Goal: Task Accomplishment & Management: Use online tool/utility

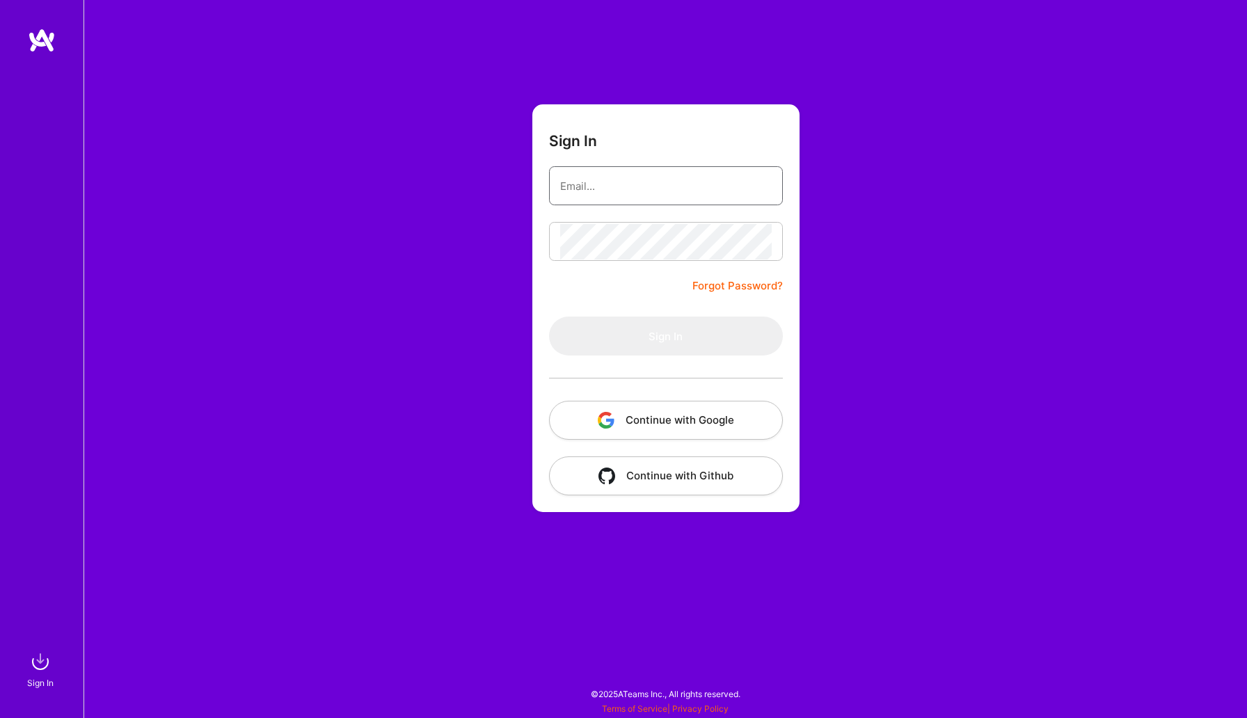
click at [683, 187] on input "email" at bounding box center [666, 185] width 212 height 35
type input "[EMAIL_ADDRESS][DOMAIN_NAME]"
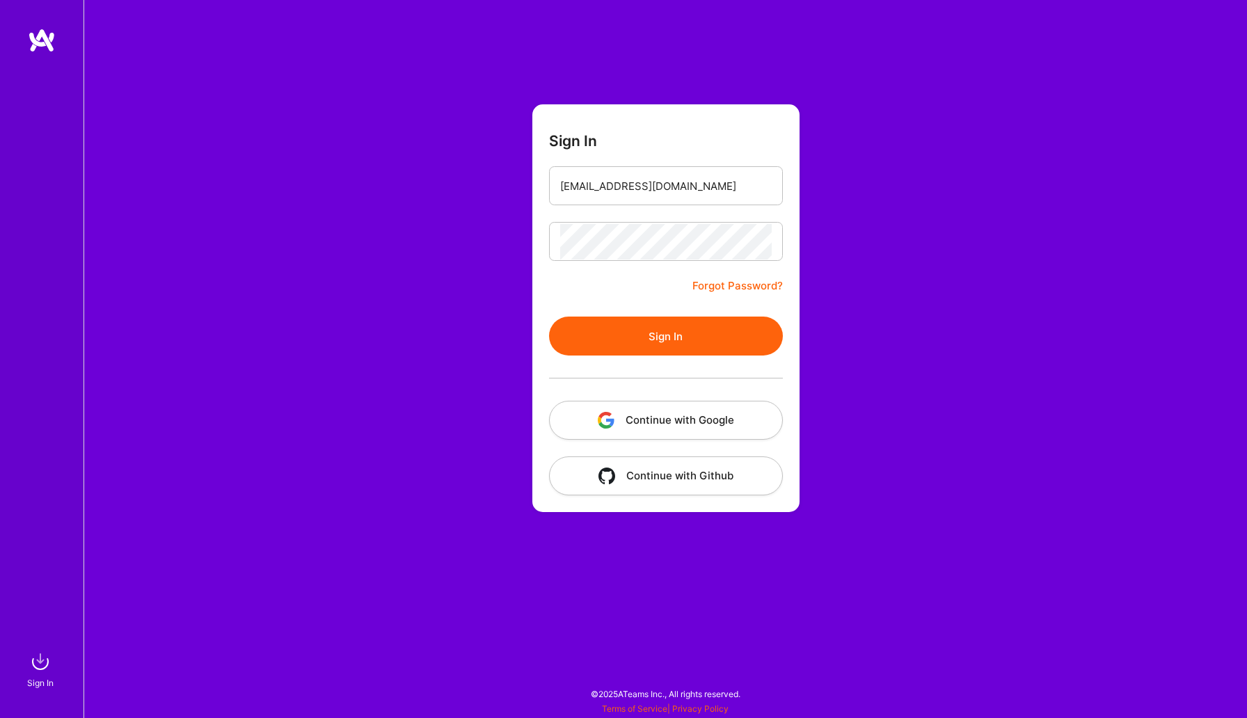
click at [639, 352] on button "Sign In" at bounding box center [666, 336] width 234 height 39
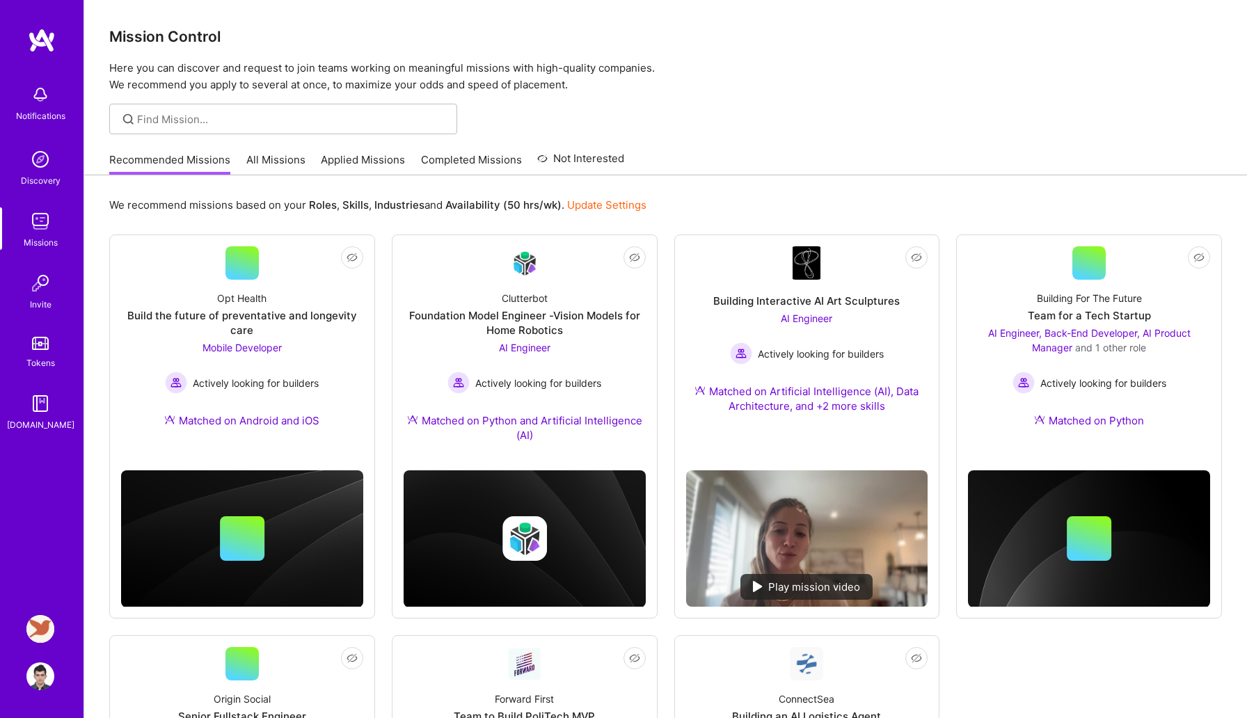
click at [30, 620] on img at bounding box center [40, 629] width 28 height 28
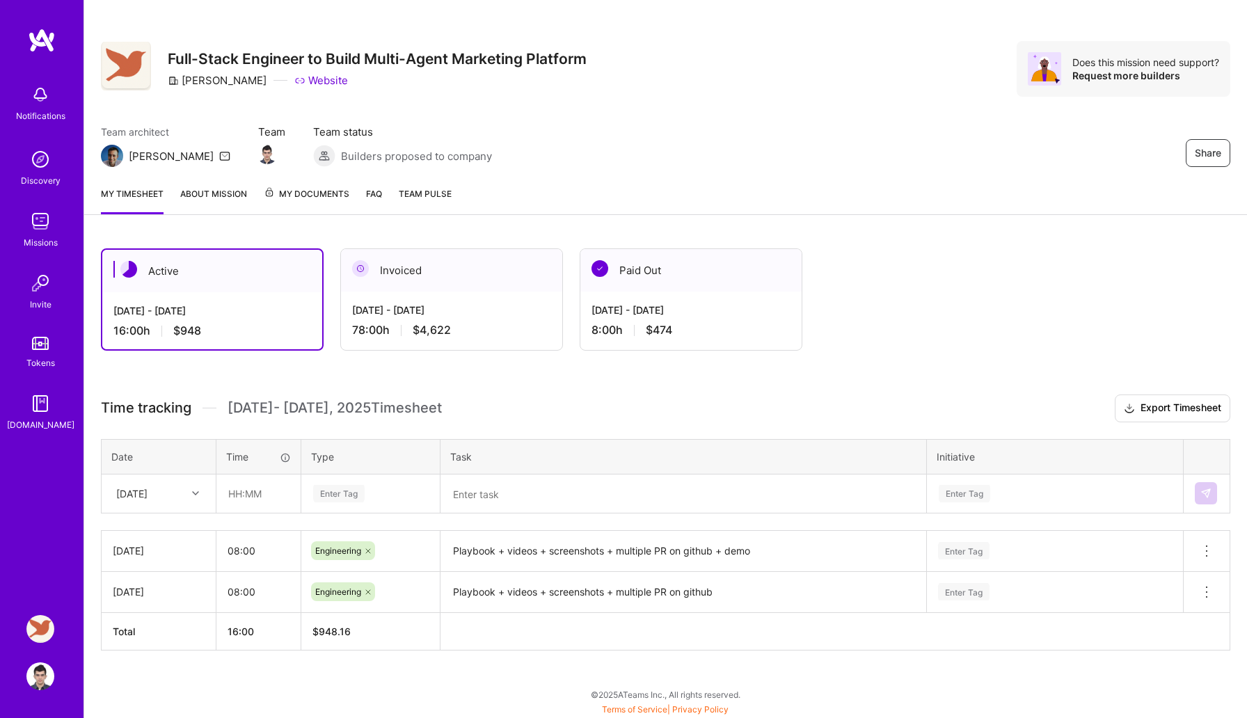
scroll to position [8, 0]
click at [180, 495] on div "[DATE]" at bounding box center [147, 493] width 77 height 23
click at [170, 589] on div "[DATE]" at bounding box center [158, 585] width 113 height 26
click at [262, 496] on input "text" at bounding box center [258, 493] width 83 height 37
type input "08:00"
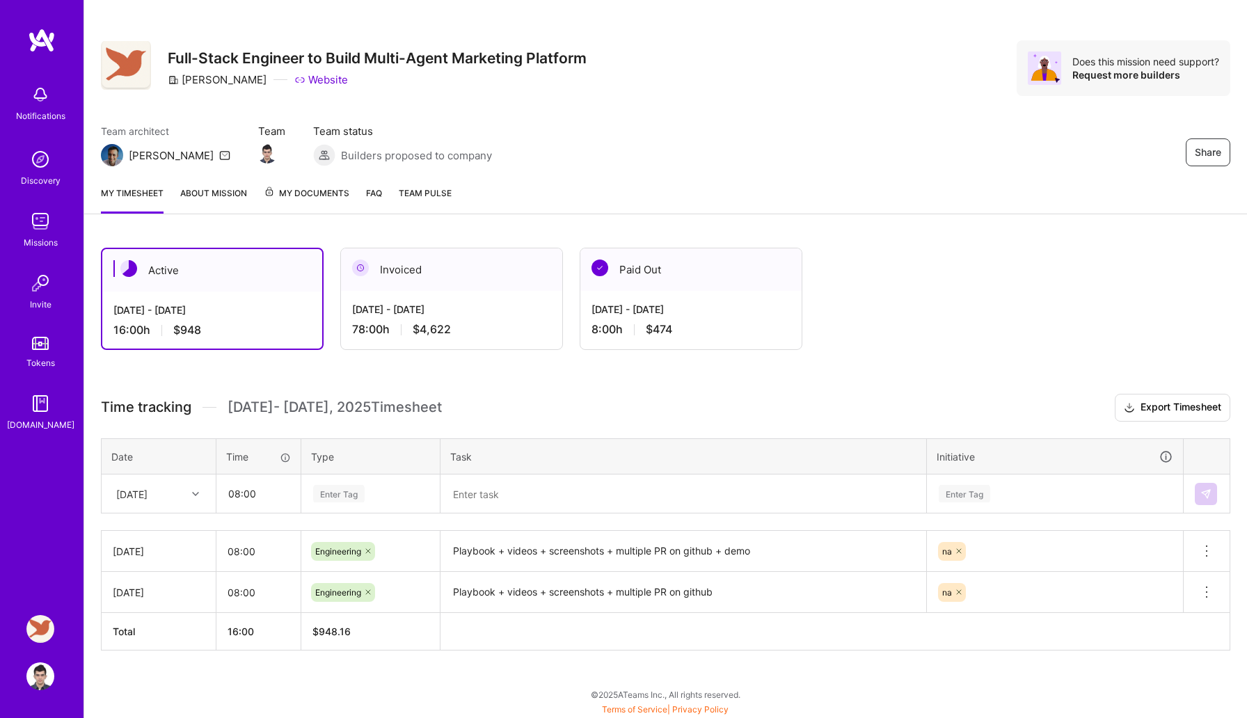
click at [360, 476] on div "Enter Tag" at bounding box center [370, 494] width 137 height 36
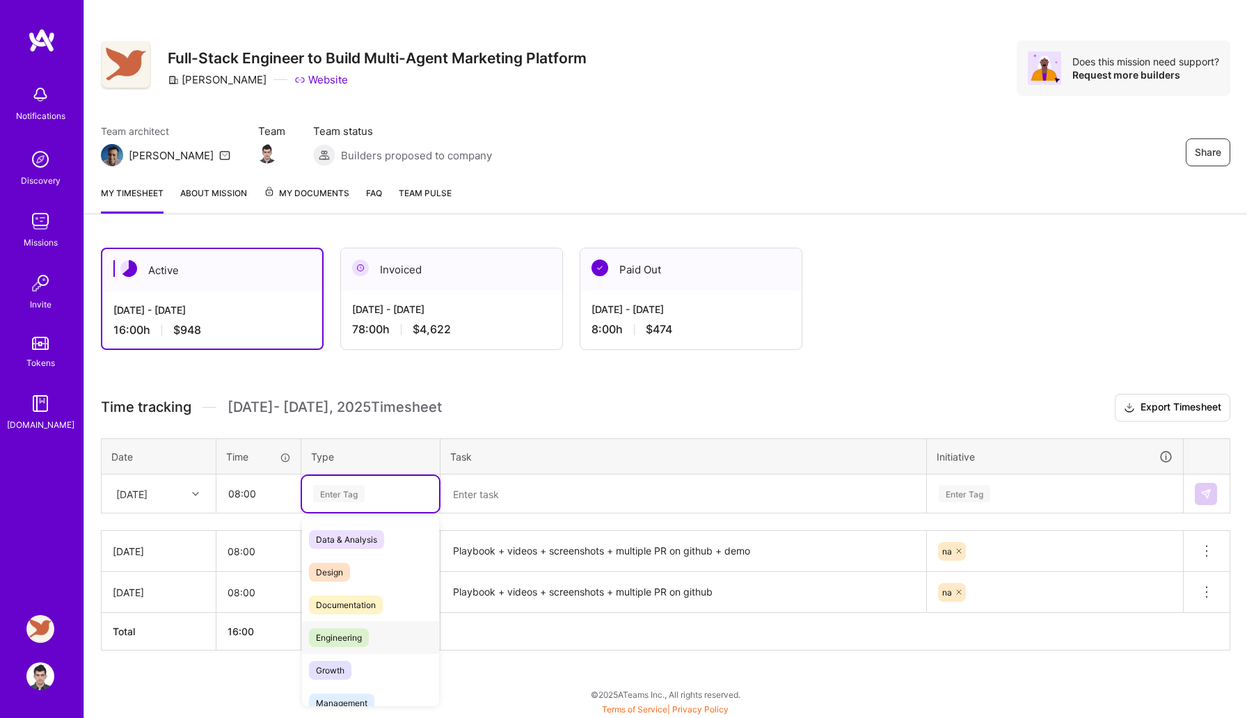
click at [349, 642] on span "Engineering" at bounding box center [339, 637] width 60 height 19
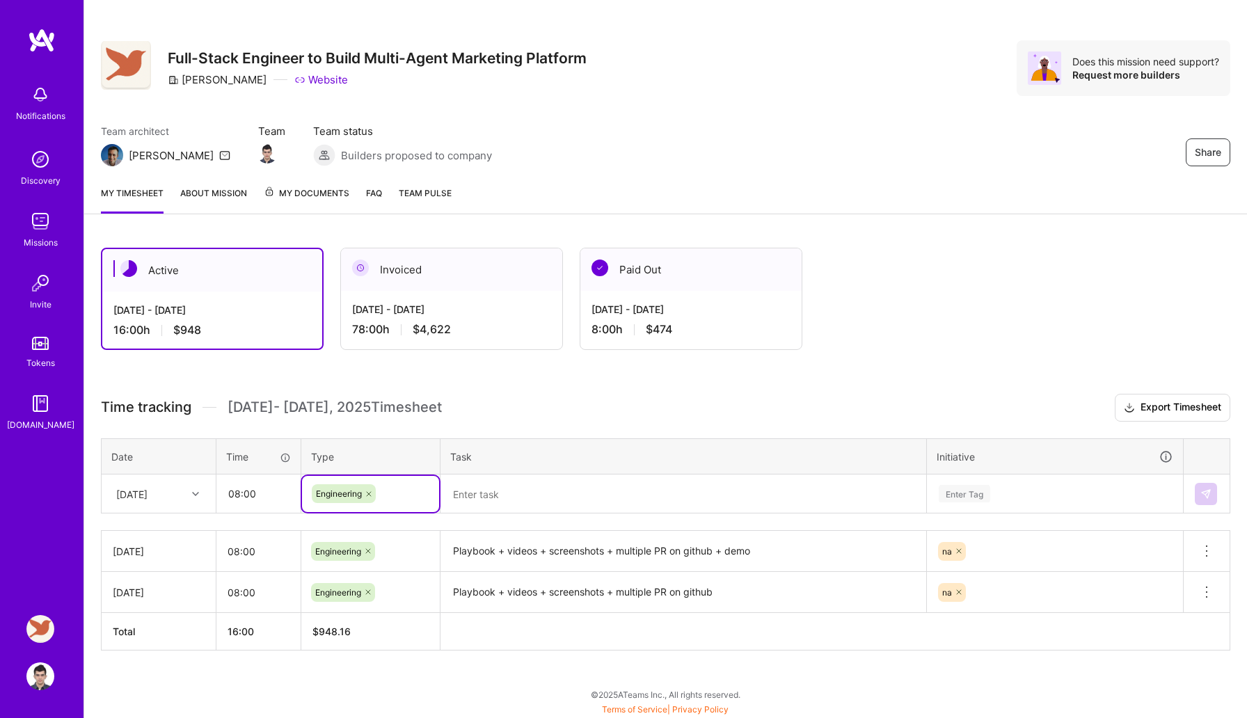
click at [500, 559] on textarea "Playbook + videos + screenshots + multiple PR on github + demo" at bounding box center [683, 551] width 483 height 38
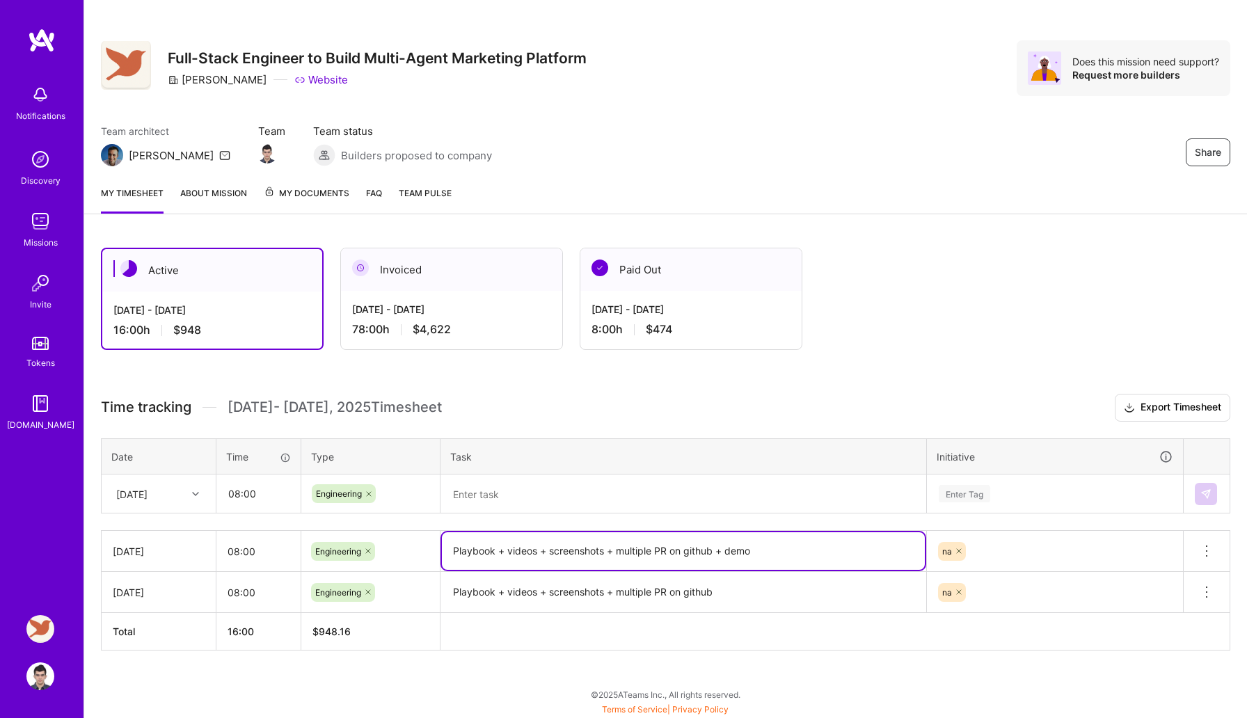
click at [500, 559] on textarea "Playbook + videos + screenshots + multiple PR on github + demo" at bounding box center [683, 551] width 483 height 38
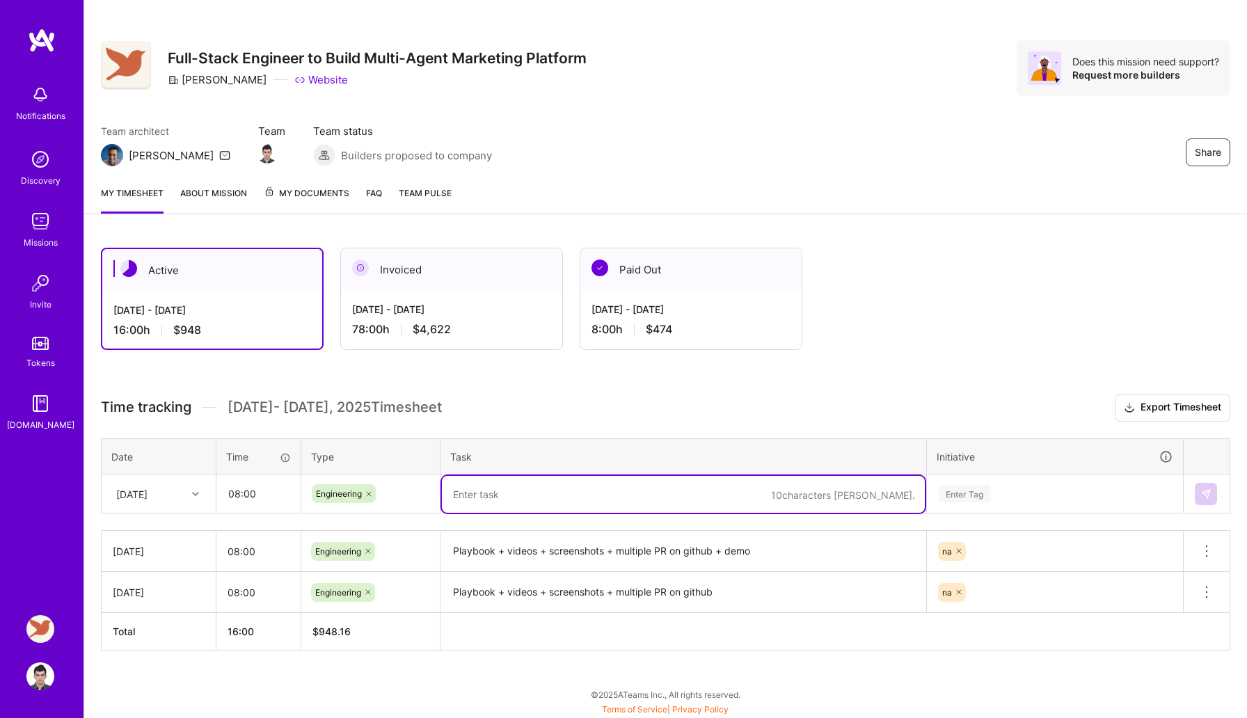
click at [539, 492] on textarea at bounding box center [683, 494] width 483 height 37
paste textarea "Playbook + videos + screenshots + multiple PR on github + demo"
type textarea "Playbook + multiple PR on github"
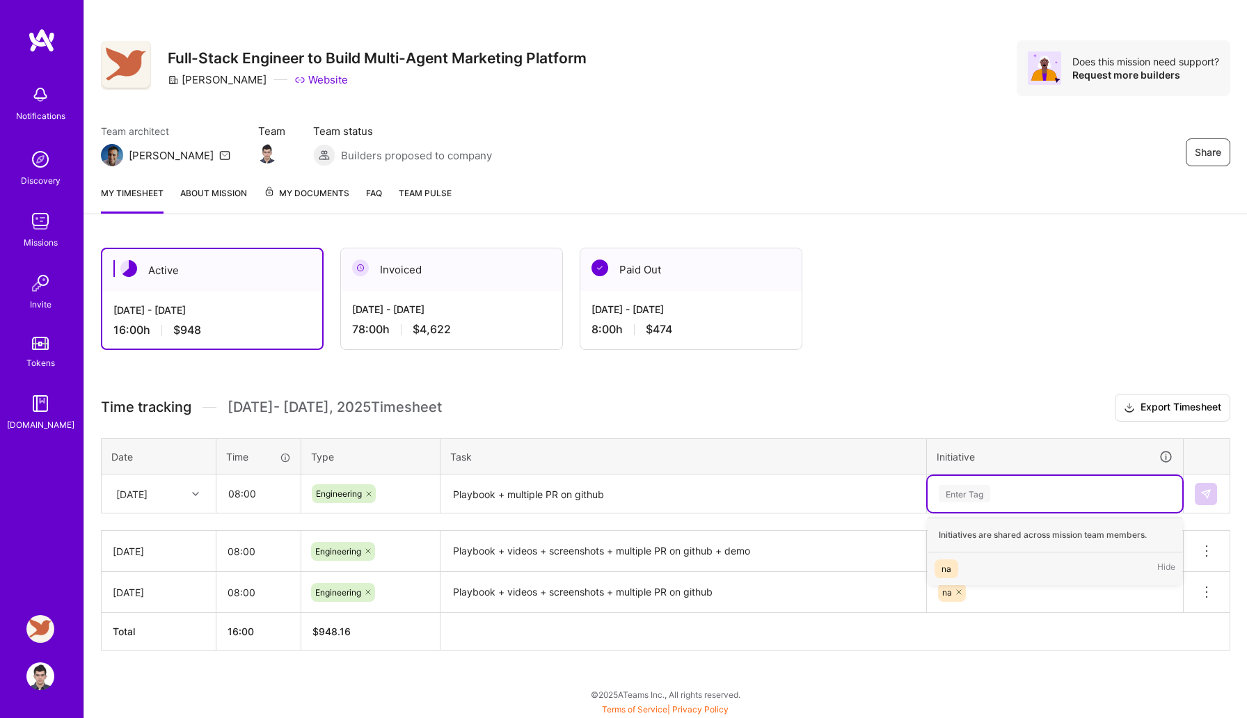
click at [1059, 559] on div "na Hide" at bounding box center [1055, 569] width 255 height 33
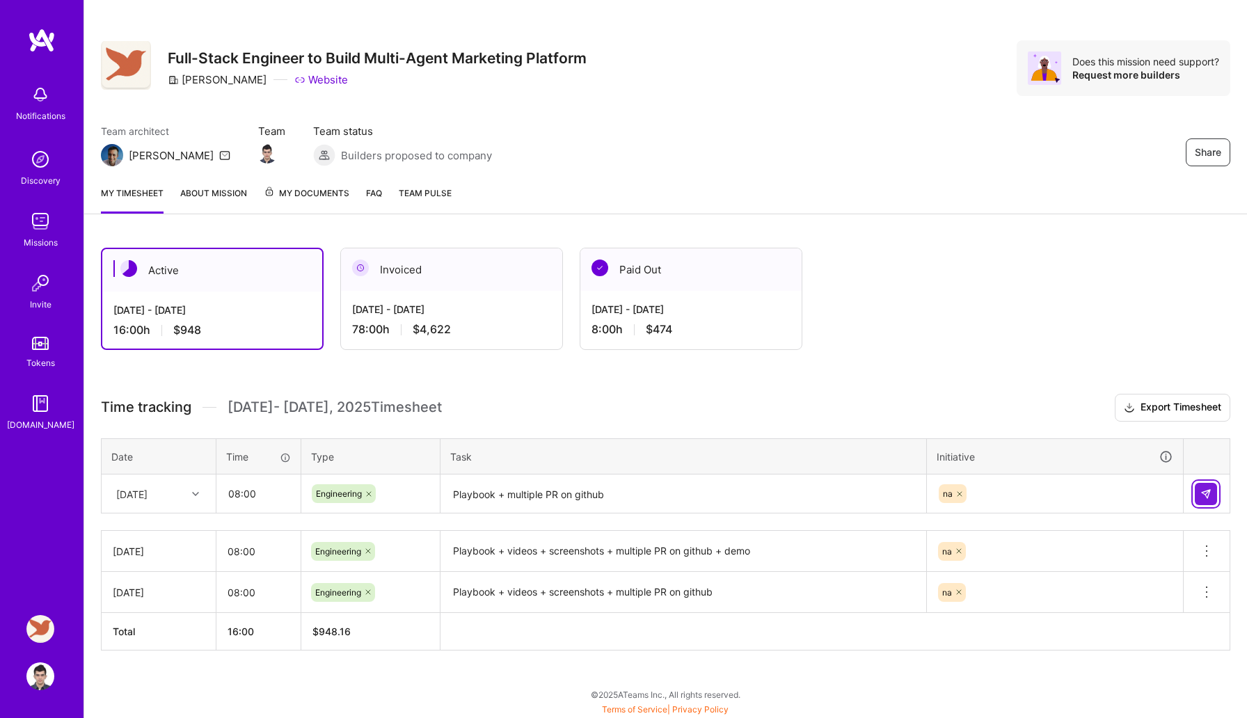
click at [1213, 489] on button at bounding box center [1206, 494] width 22 height 22
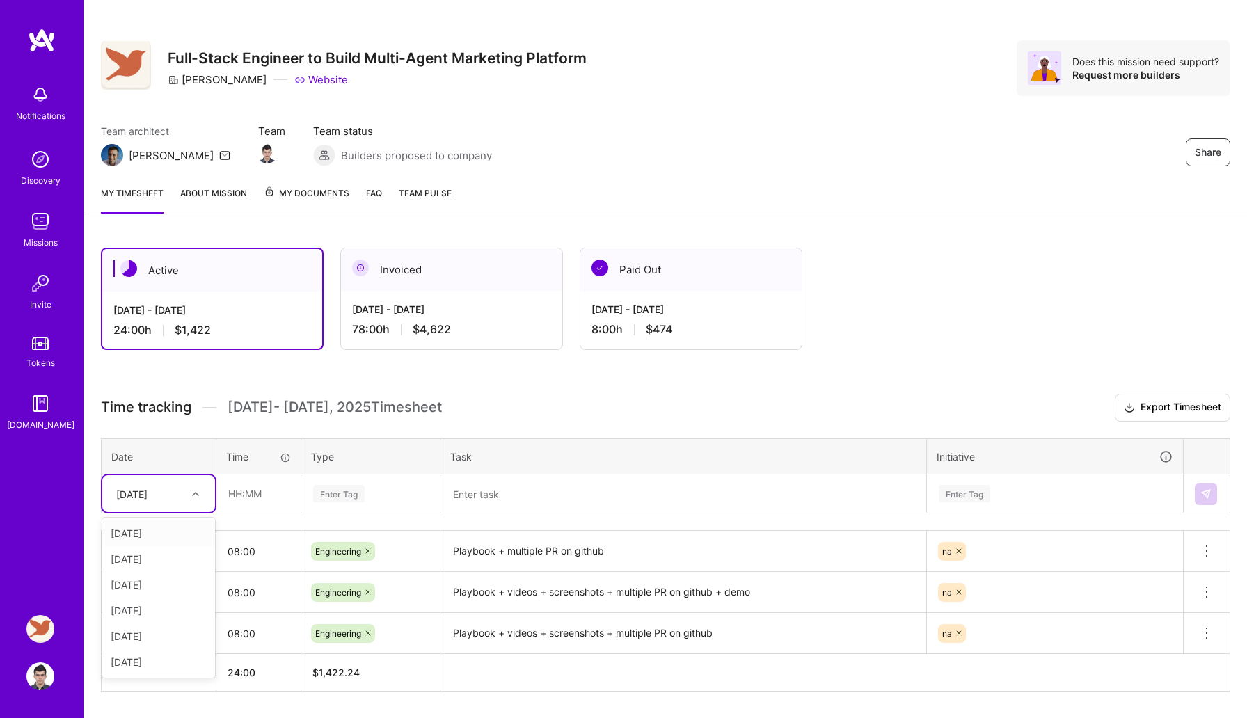
click at [191, 493] on div at bounding box center [197, 494] width 22 height 18
click at [127, 631] on div "[DATE]" at bounding box center [158, 636] width 113 height 26
click at [251, 501] on input "text" at bounding box center [258, 493] width 83 height 37
type input "08:00"
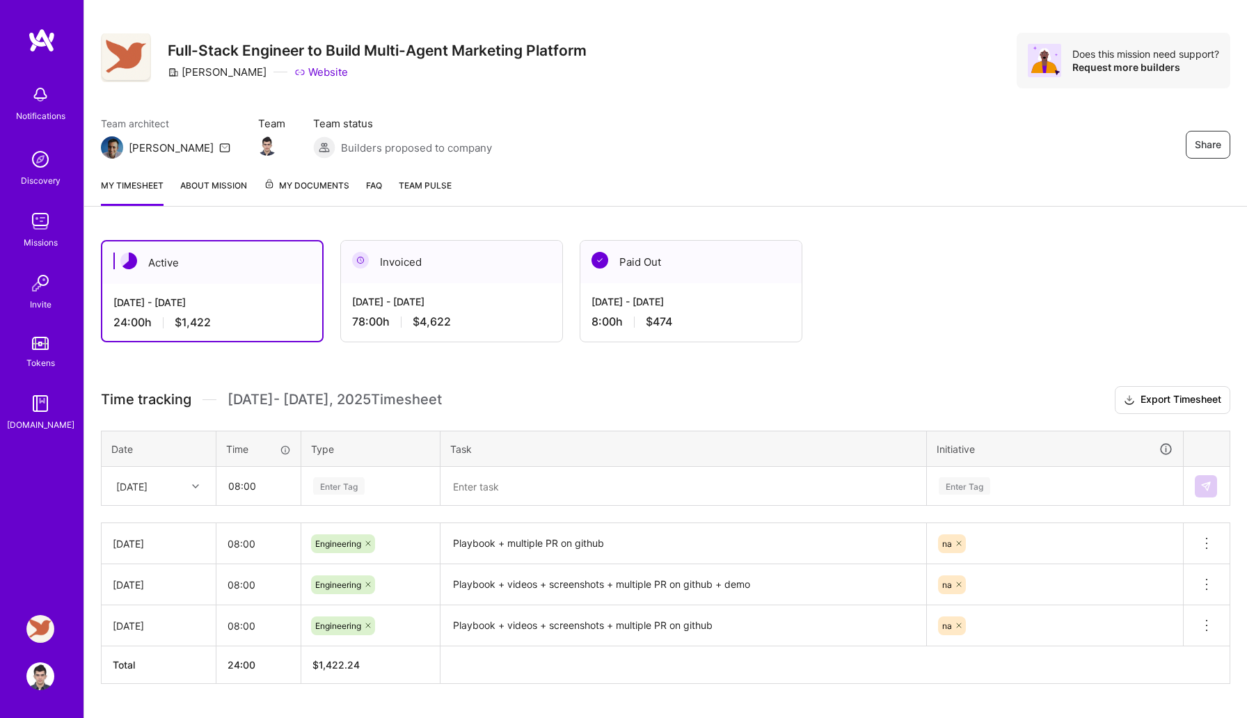
click at [372, 491] on div "Enter Tag" at bounding box center [371, 485] width 118 height 17
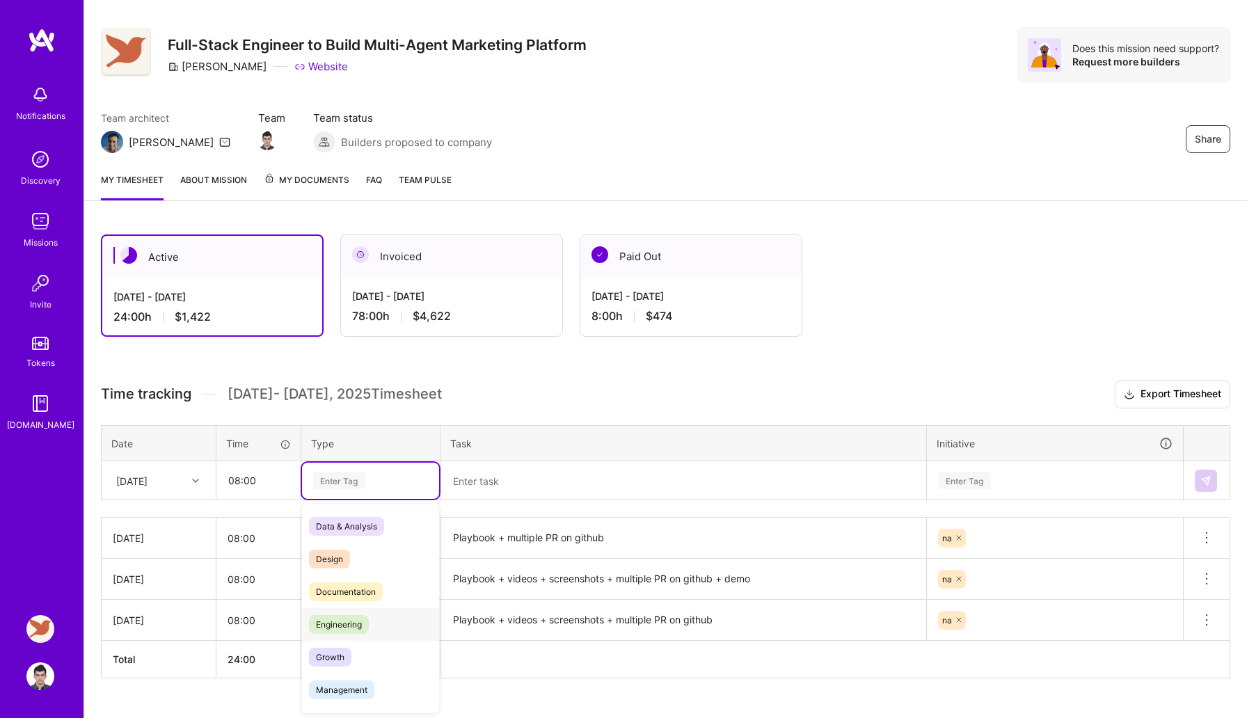
click at [339, 623] on span "Engineering" at bounding box center [339, 624] width 60 height 19
click at [511, 484] on textarea at bounding box center [683, 481] width 483 height 37
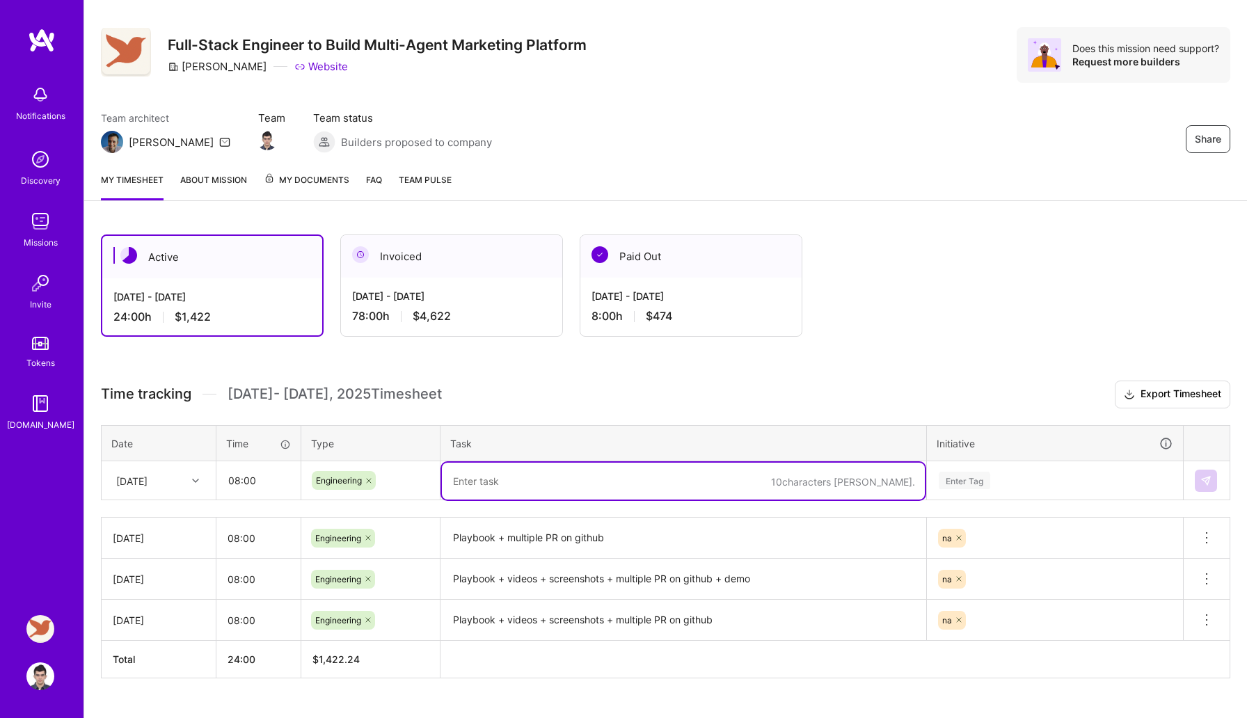
paste textarea "Playbook + videos + screenshots + multiple PR on github + demo"
type textarea "Playbook + multiple PR on github"
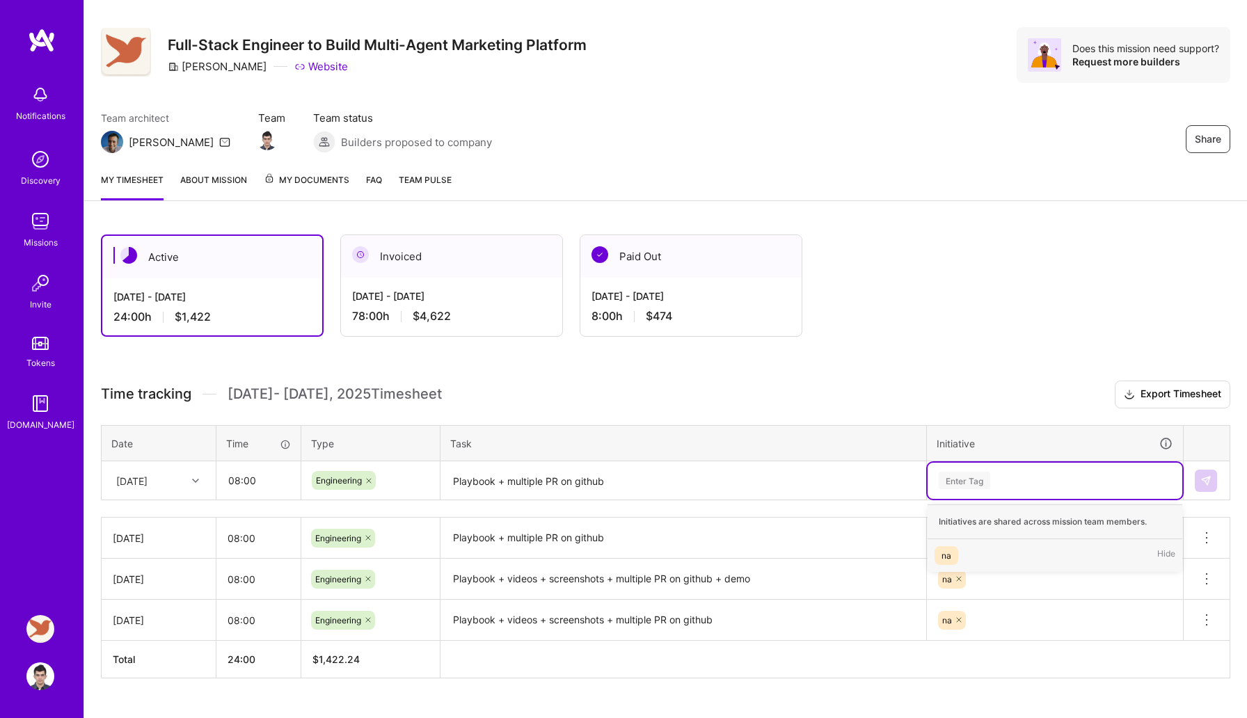
click at [1049, 542] on div "na Hide" at bounding box center [1055, 555] width 255 height 33
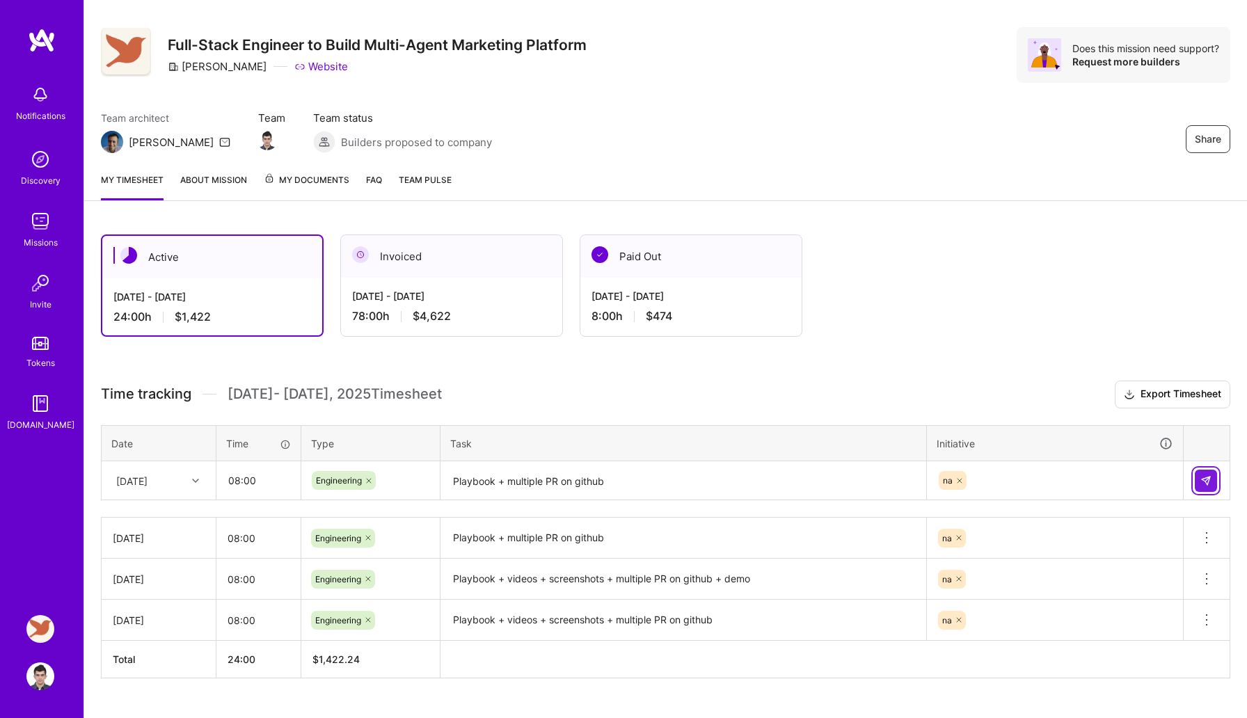
click at [1200, 475] on img at bounding box center [1205, 480] width 11 height 11
